Goal: Transaction & Acquisition: Purchase product/service

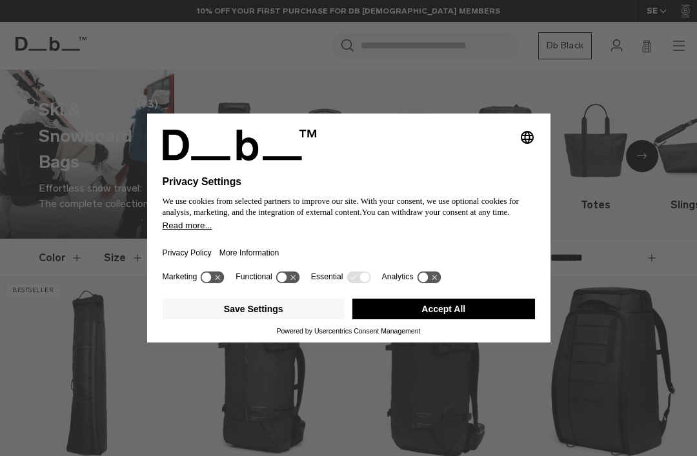
click at [423, 316] on button "Accept All" at bounding box center [443, 309] width 183 height 21
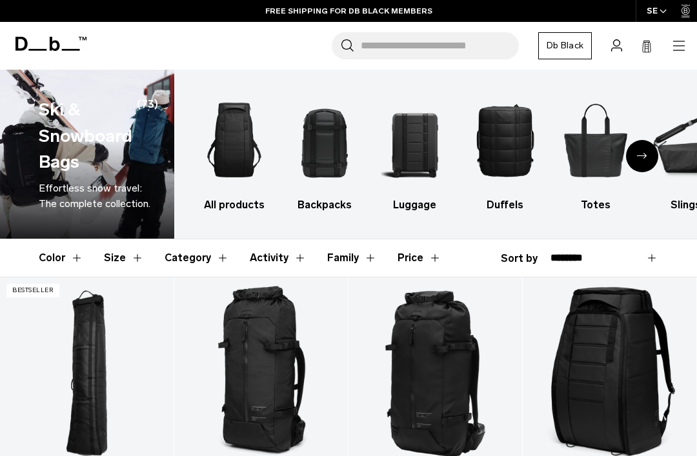
click at [429, 161] on img "3 / 10" at bounding box center [415, 140] width 68 height 102
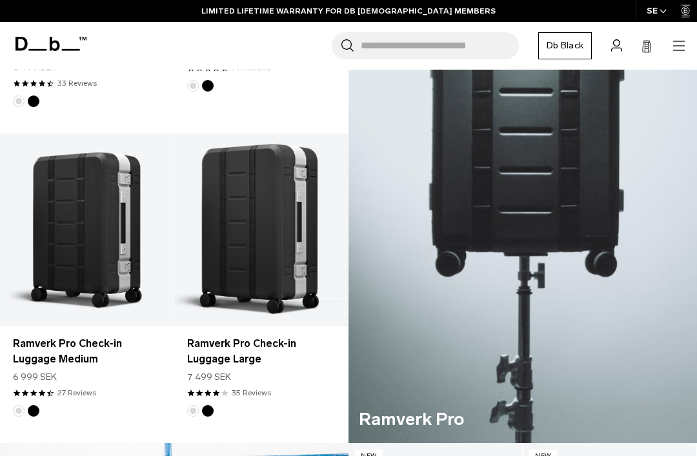
scroll to position [461, 0]
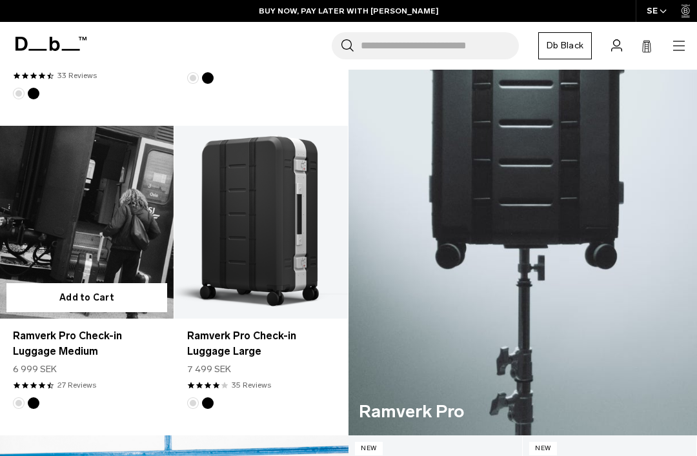
click at [75, 226] on link "Ramverk Pro Check-in Luggage Medium" at bounding box center [87, 222] width 174 height 193
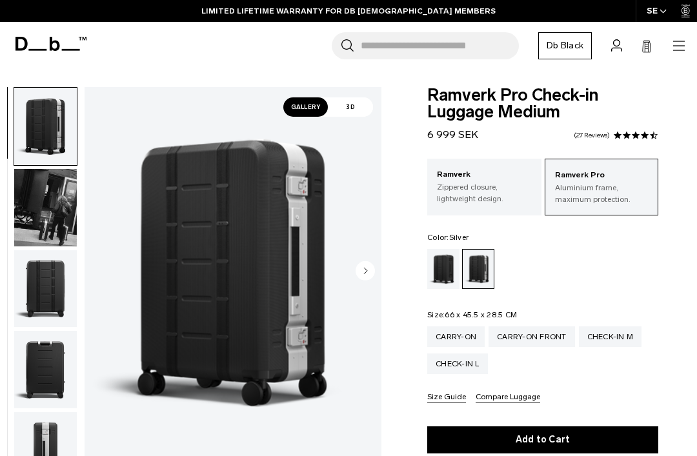
click at [445, 271] on div "Black Out" at bounding box center [443, 269] width 33 height 40
